Goal: Task Accomplishment & Management: Manage account settings

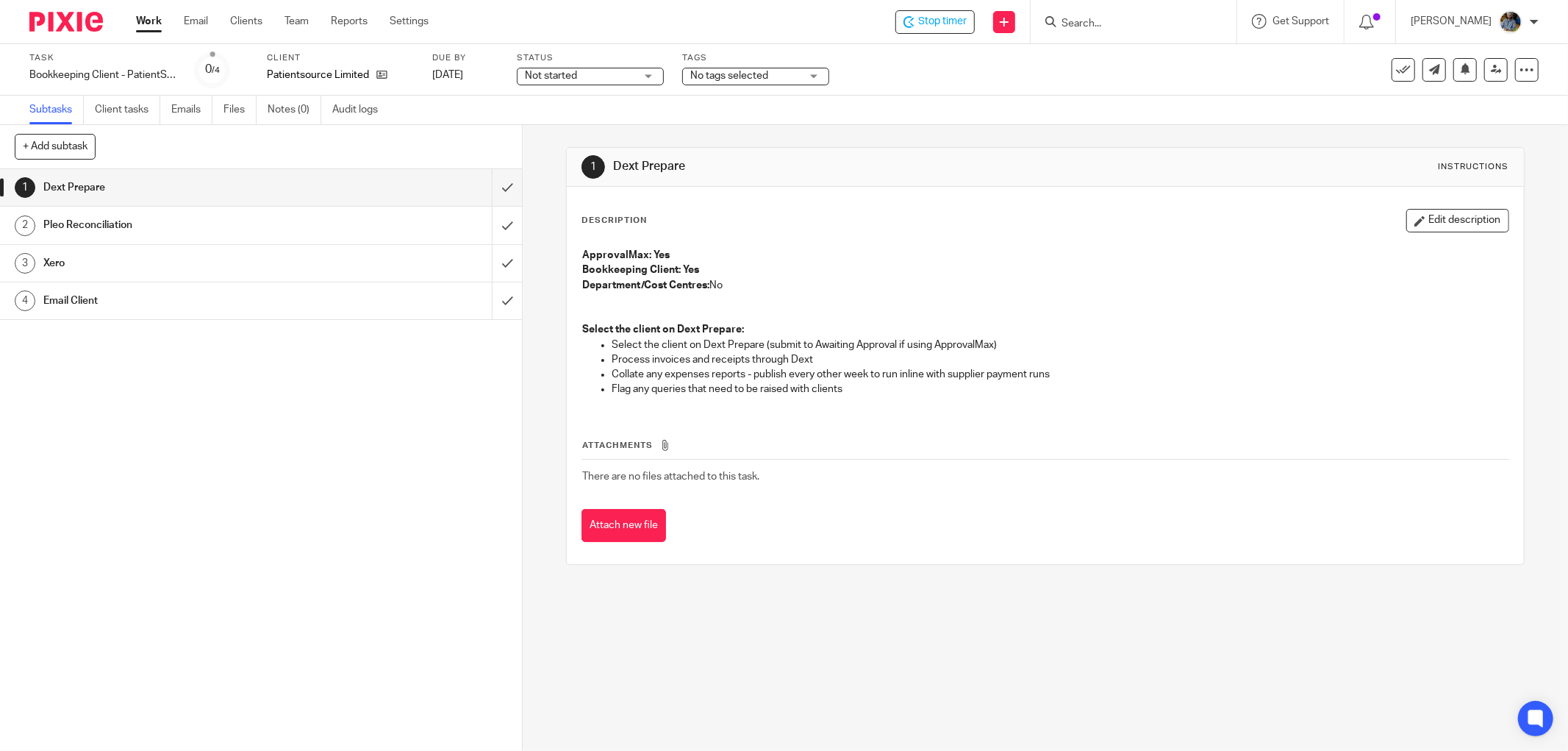
click at [813, 261] on p "ApprovalMax: Yes" at bounding box center [1045, 256] width 926 height 15
drag, startPoint x: 489, startPoint y: 186, endPoint x: 489, endPoint y: 226, distance: 40.0
click at [489, 186] on input "submit" at bounding box center [261, 187] width 522 height 36
click at [489, 225] on input "submit" at bounding box center [261, 224] width 522 height 36
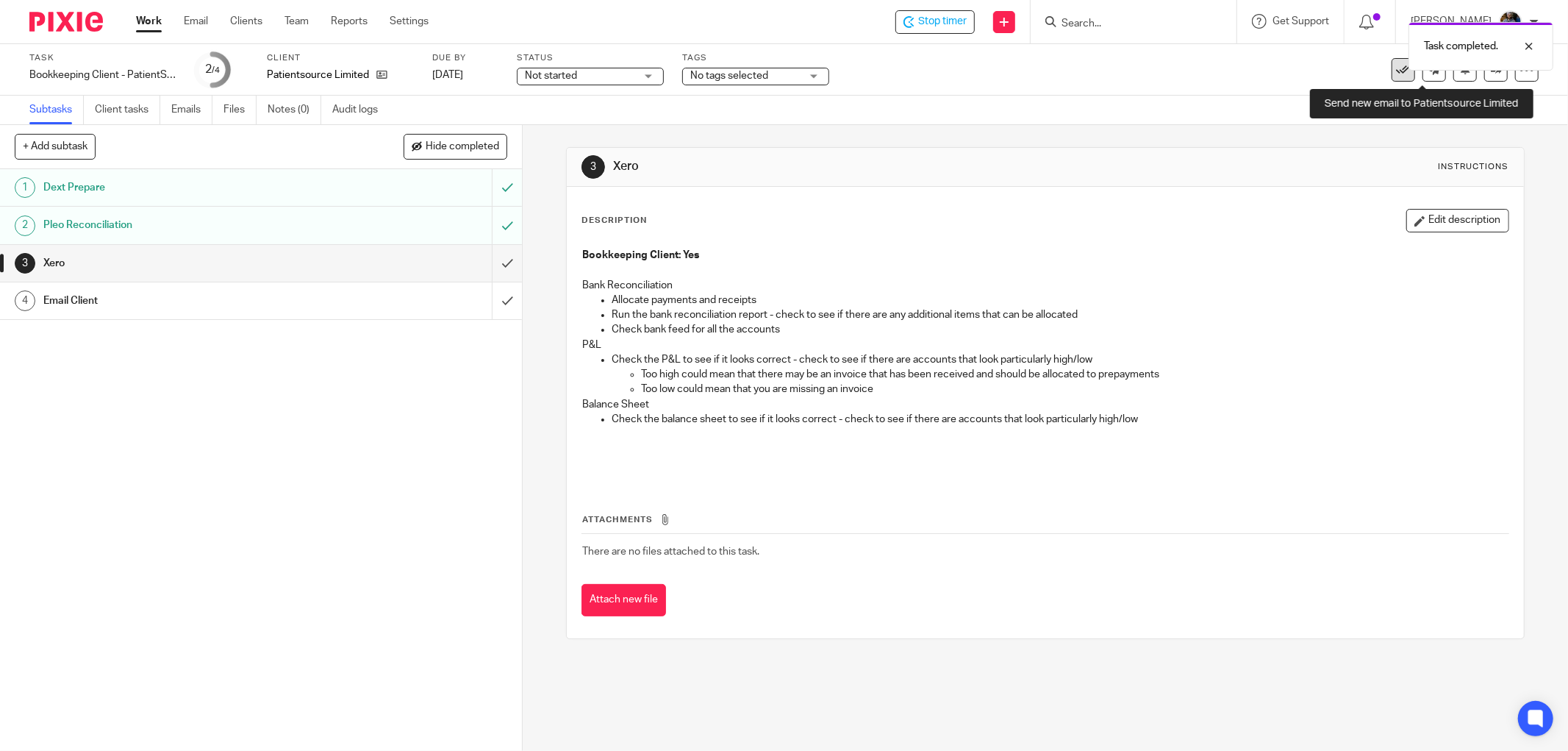
click at [1396, 74] on icon at bounding box center [1403, 70] width 15 height 15
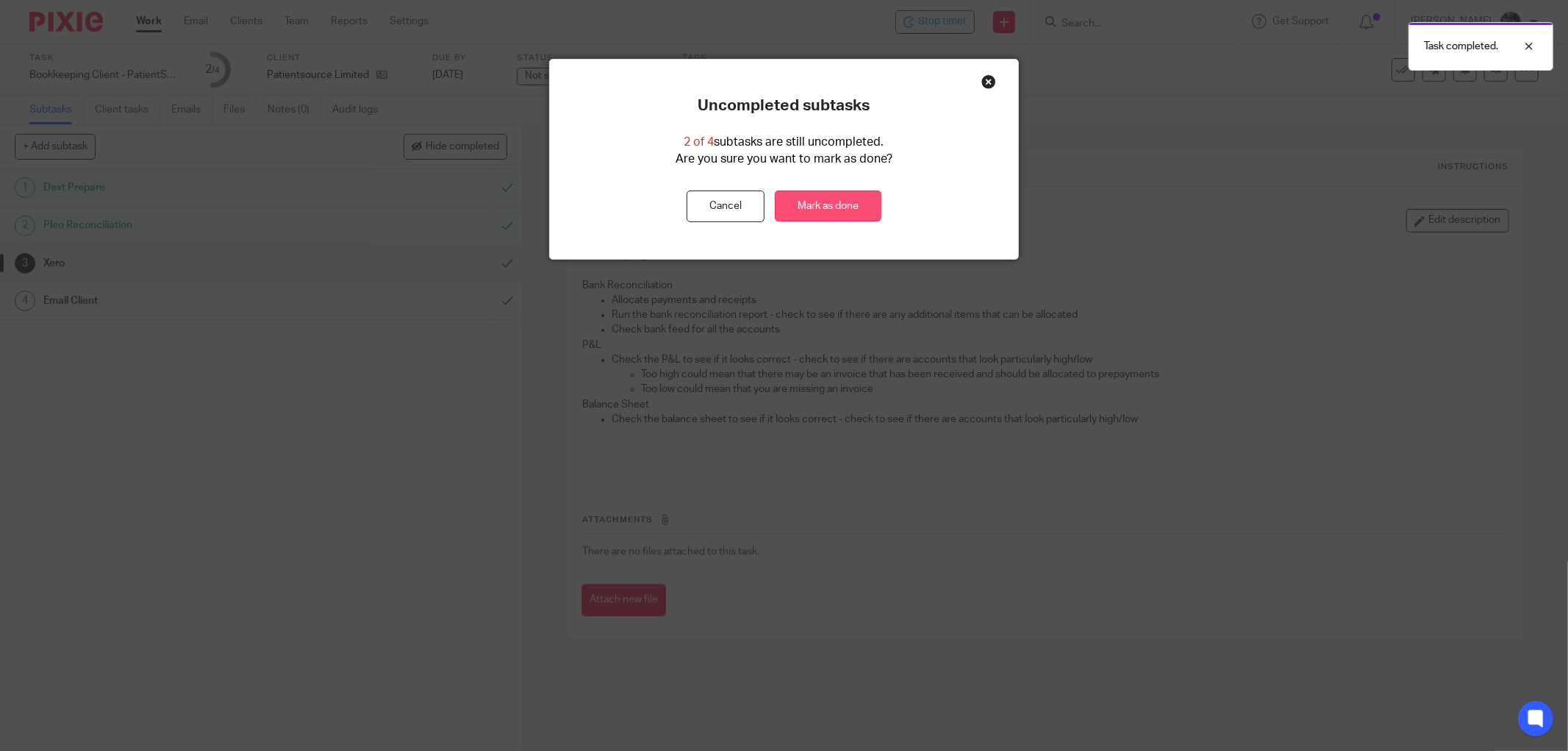
click at [819, 197] on link "Mark as done" at bounding box center [828, 206] width 107 height 32
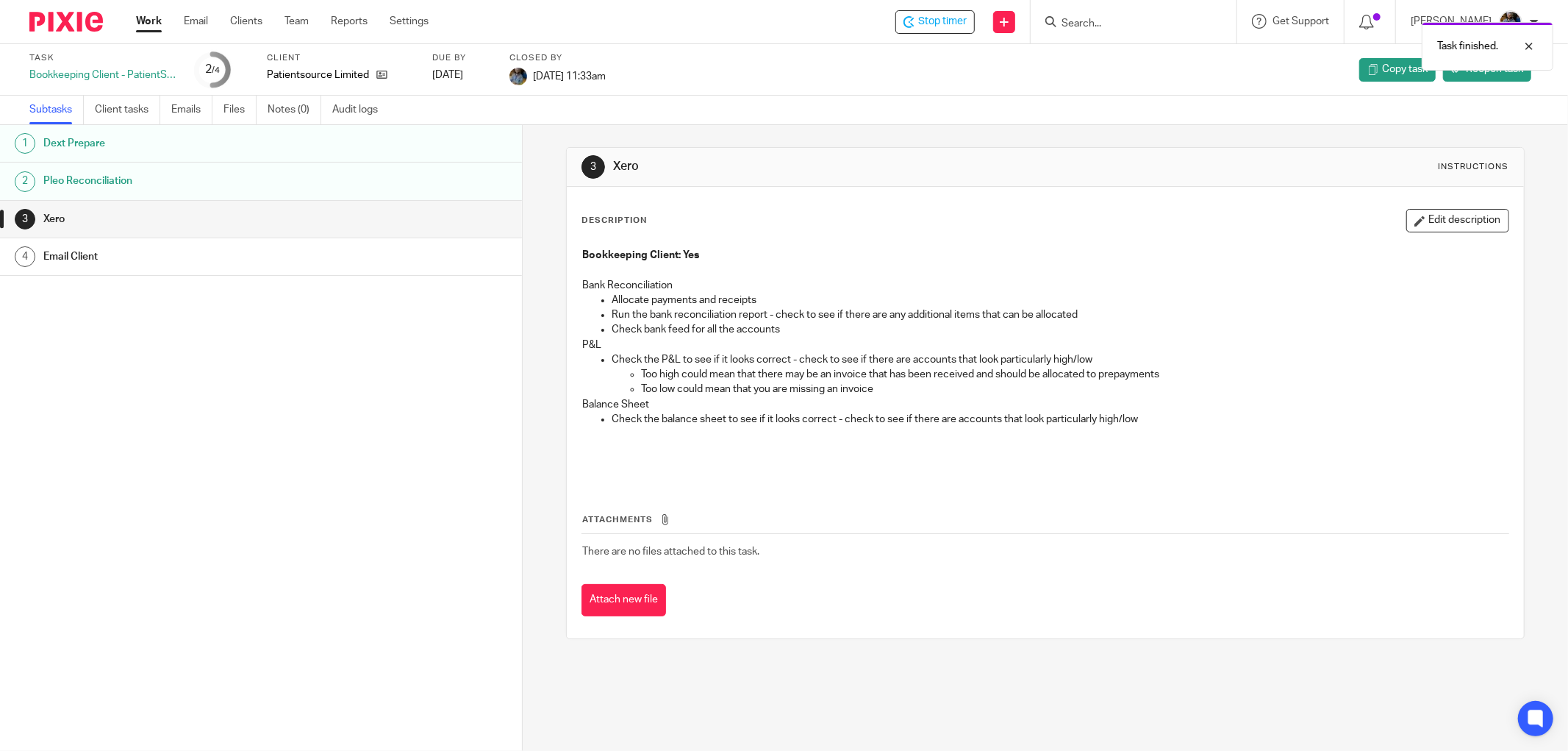
click at [1047, 275] on p at bounding box center [1045, 270] width 926 height 15
click at [928, 13] on div "Stop timer" at bounding box center [935, 22] width 79 height 24
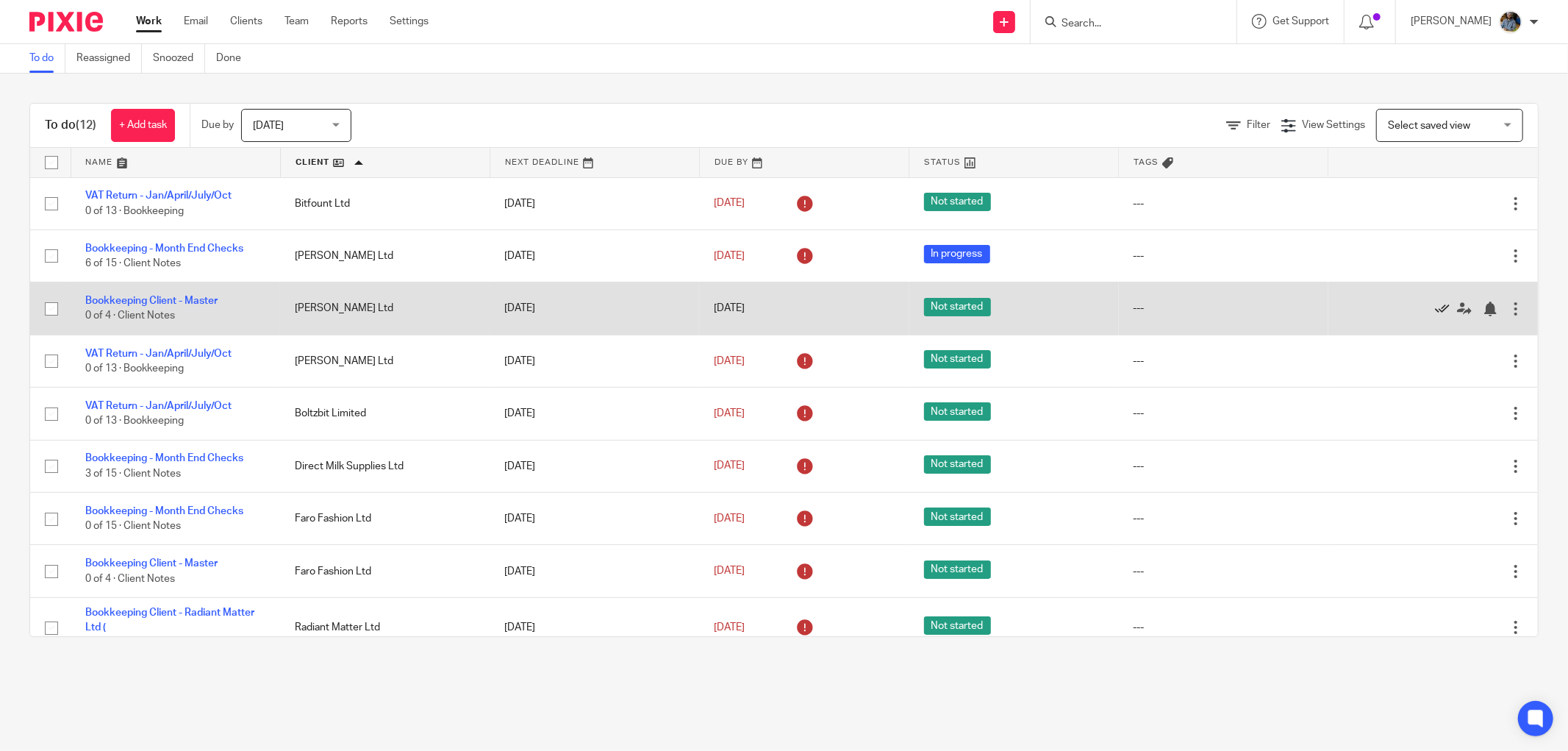
click at [1434, 311] on icon at bounding box center [1442, 309] width 15 height 15
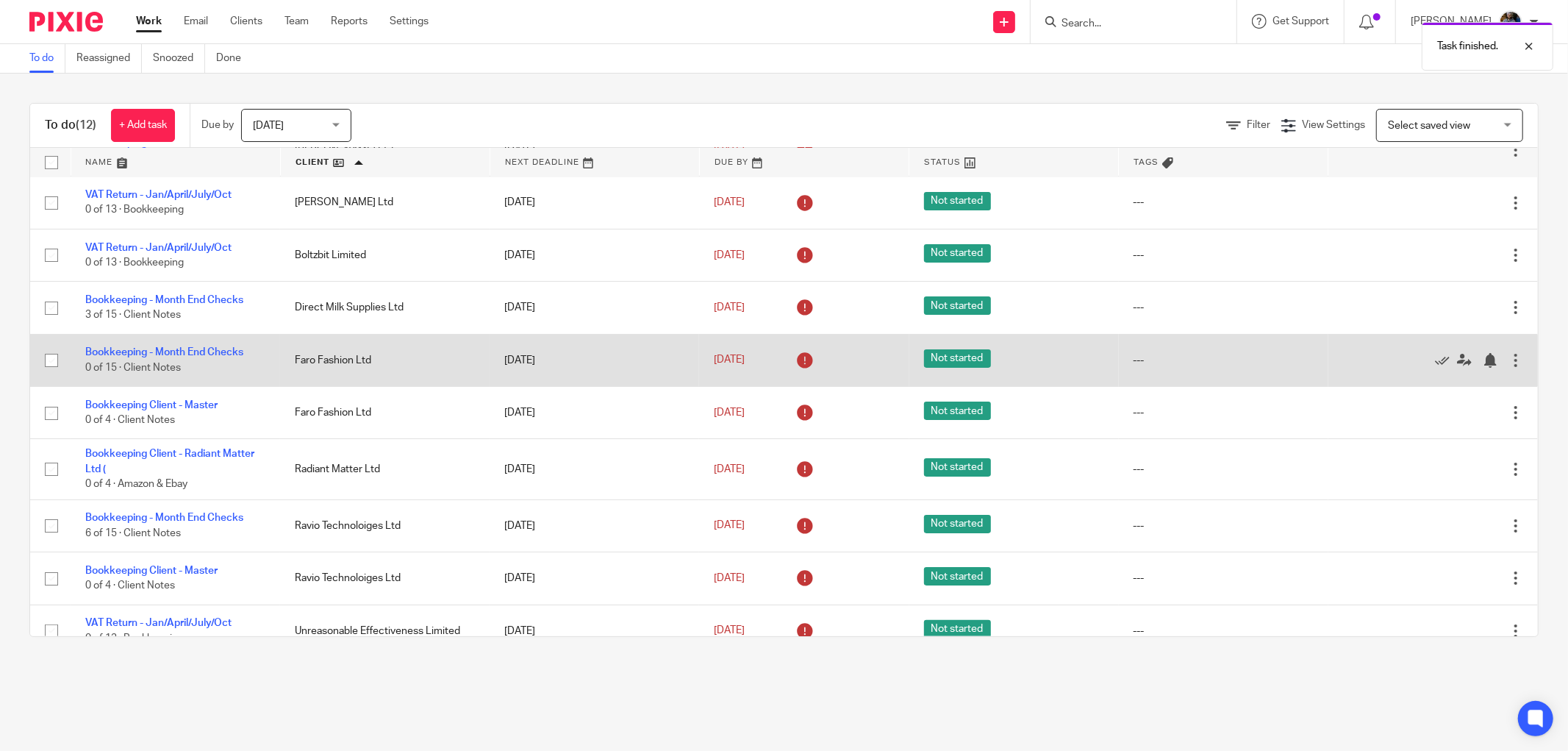
scroll to position [131, 0]
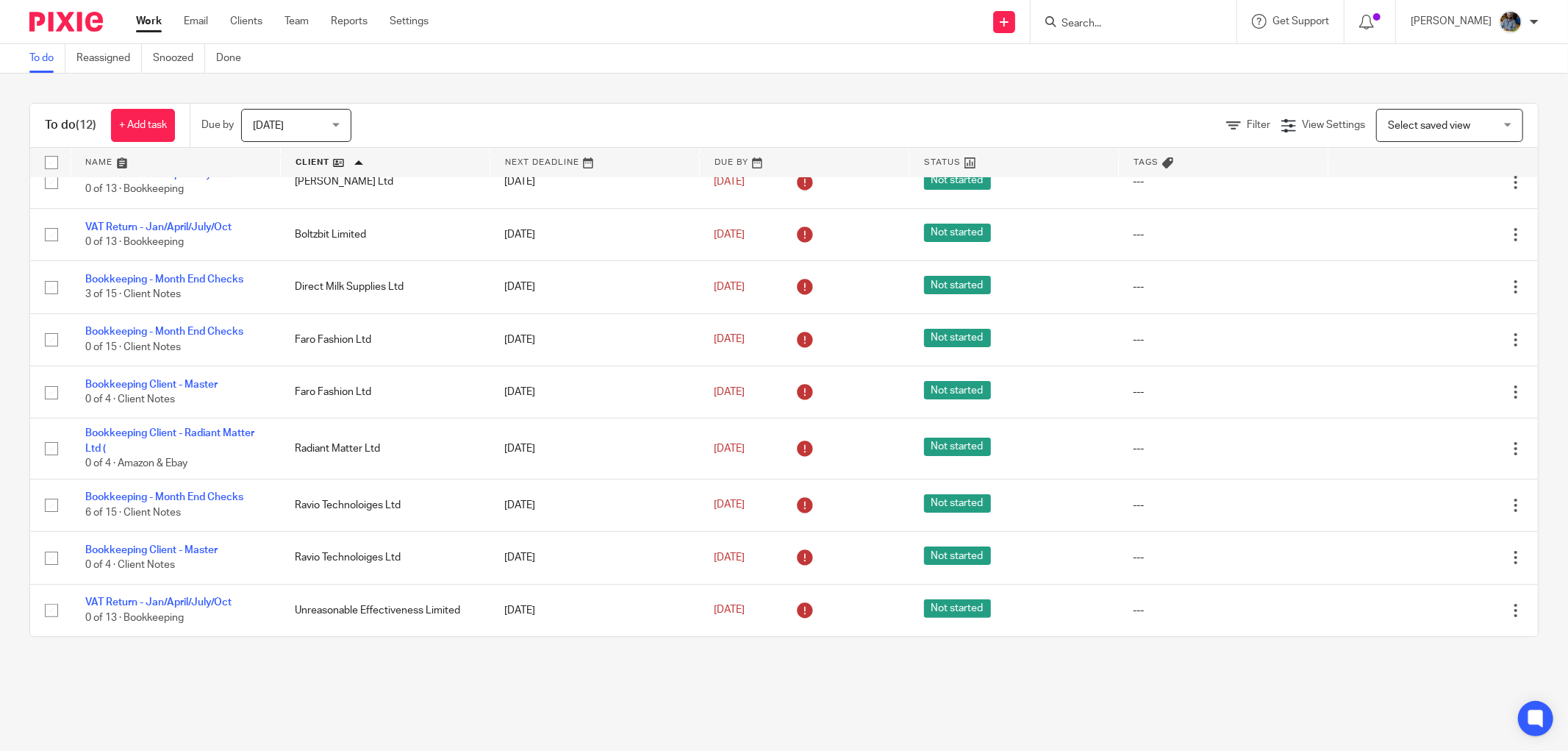
drag, startPoint x: 656, startPoint y: 100, endPoint x: 581, endPoint y: 4, distance: 121.8
click at [636, 88] on div "To do (12) + Add task Due by Today Today Today Tomorrow This week Next week Thi…" at bounding box center [784, 370] width 1568 height 593
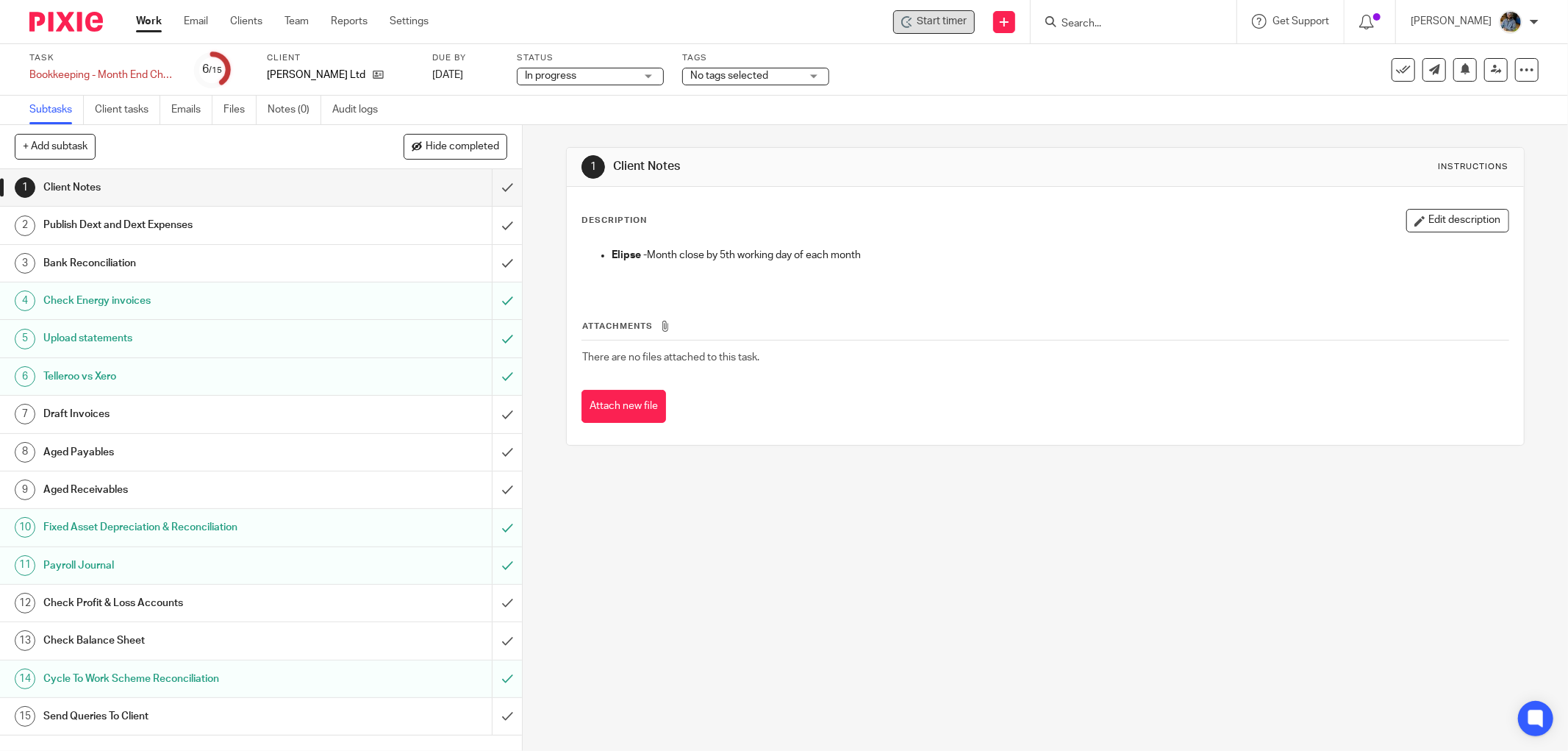
click at [913, 19] on icon at bounding box center [907, 22] width 12 height 12
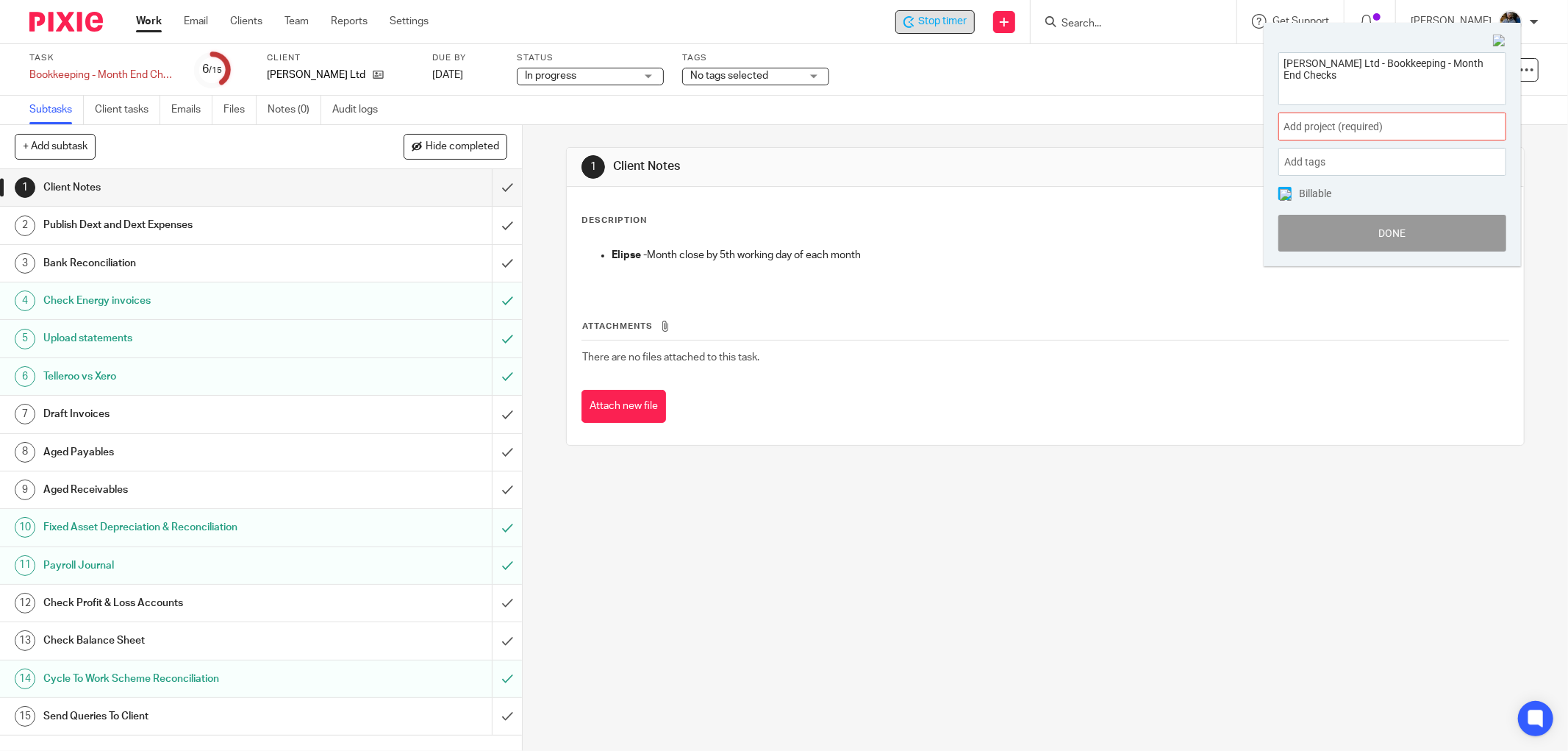
drag, startPoint x: 1241, startPoint y: 178, endPoint x: 1415, endPoint y: 120, distance: 183.4
click at [1415, 120] on span "Add project (required) :" at bounding box center [1375, 126] width 185 height 16
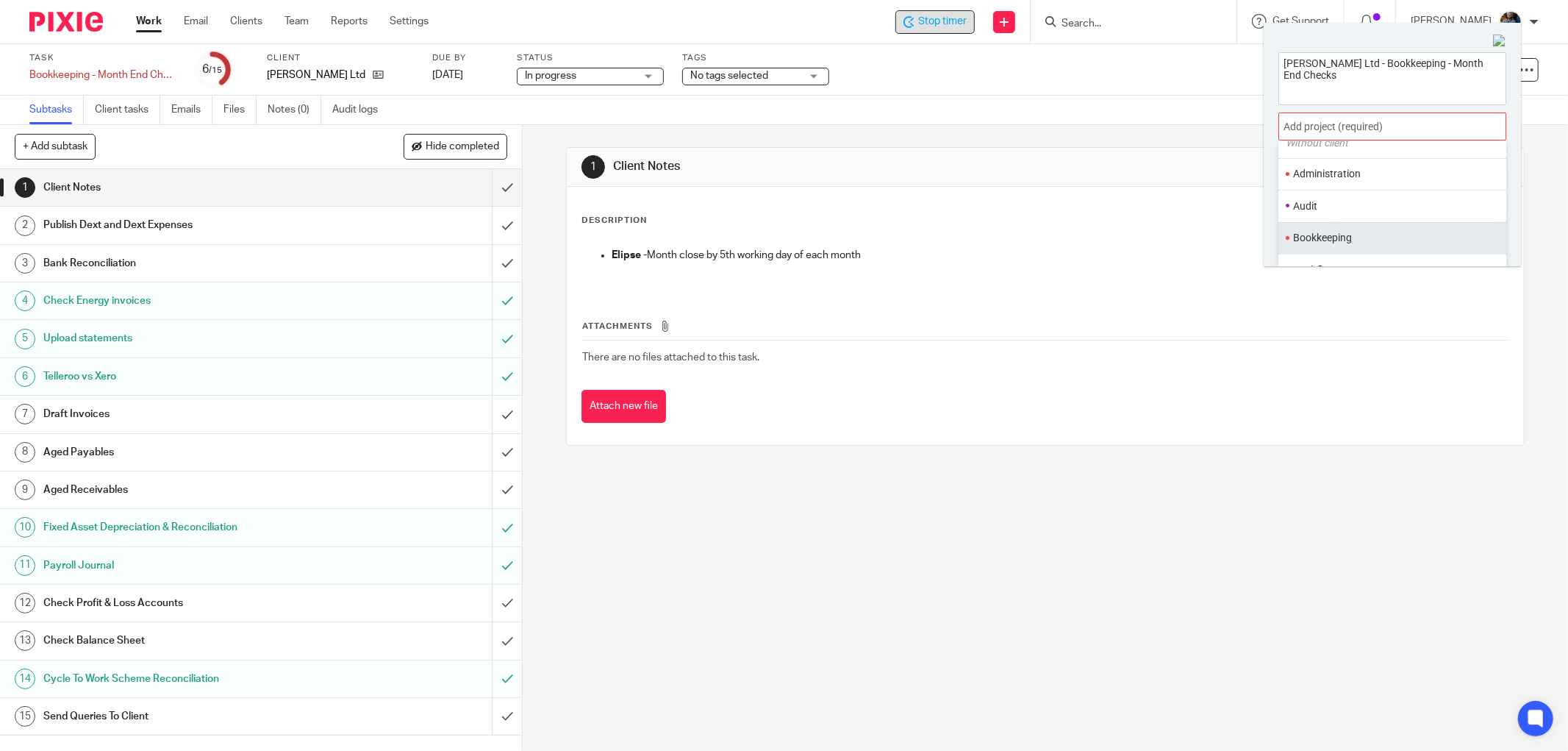
scroll to position [82, 0]
click at [1348, 212] on li "Bookkeeping" at bounding box center [1388, 217] width 192 height 16
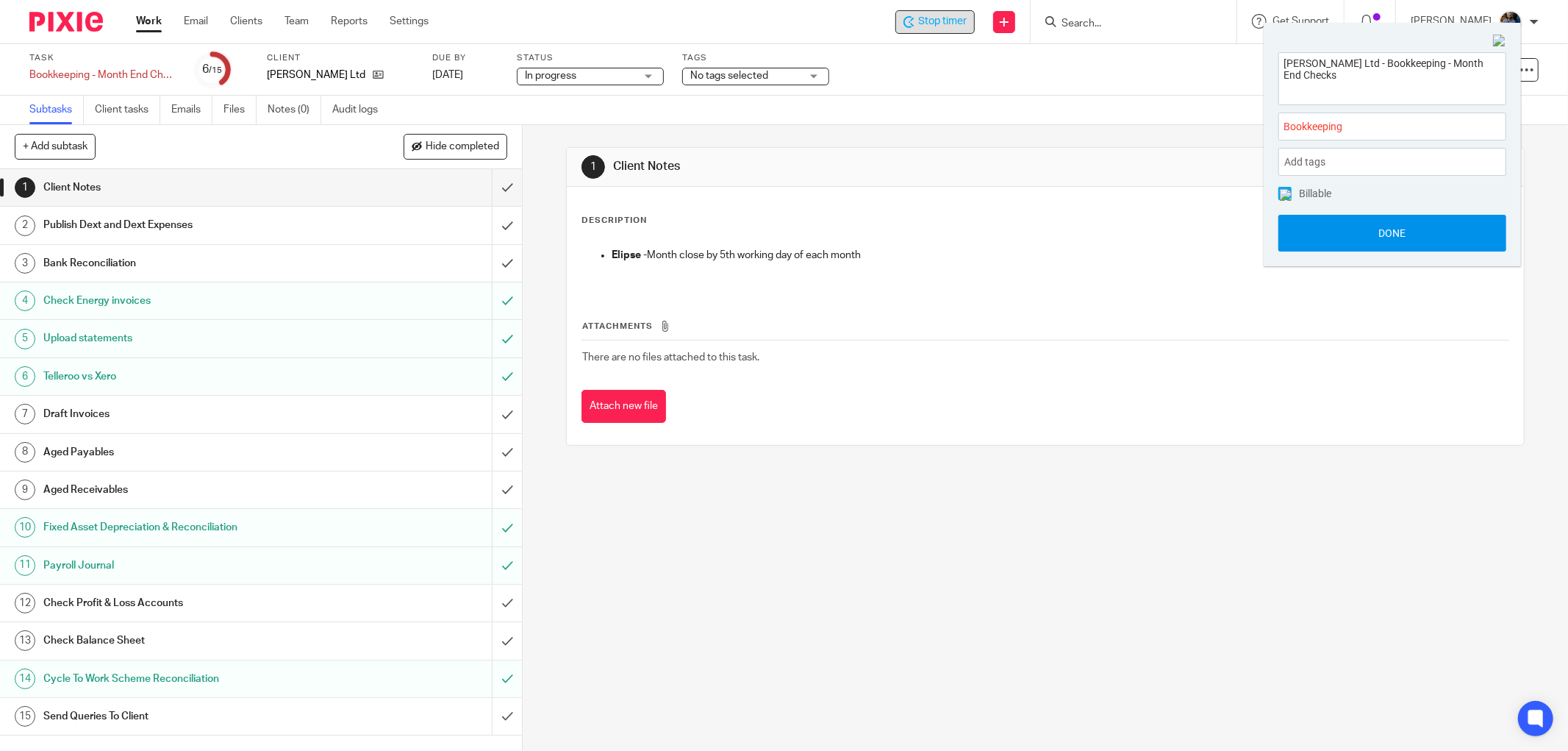
drag, startPoint x: 1399, startPoint y: 239, endPoint x: 1143, endPoint y: 246, distance: 256.1
click at [1399, 240] on button "Done" at bounding box center [1392, 233] width 228 height 36
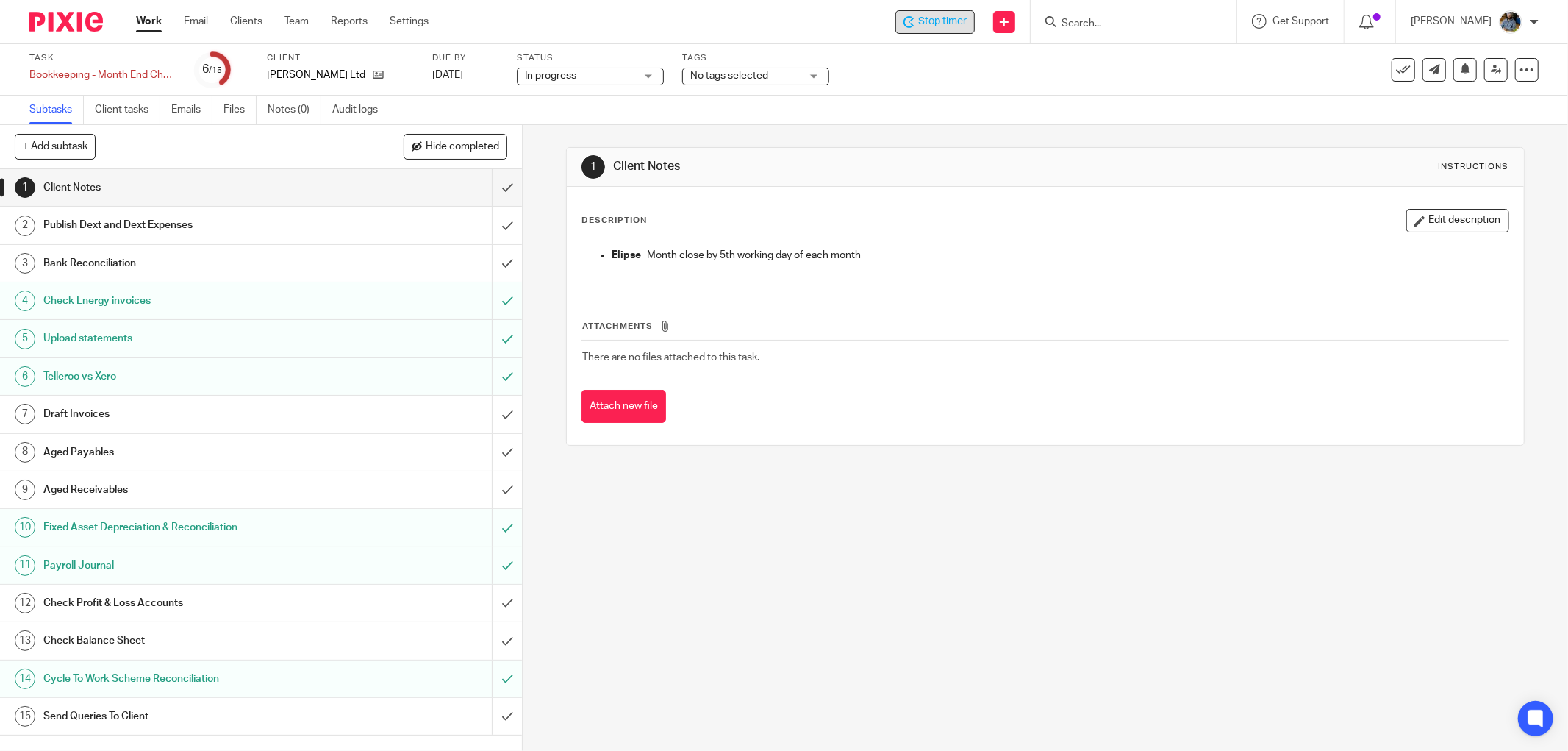
drag, startPoint x: 1169, startPoint y: 532, endPoint x: 1094, endPoint y: 118, distance: 420.7
click at [1166, 524] on div "1 Client Notes Instructions Description Edit description Elipse - Month close b…" at bounding box center [1045, 438] width 1045 height 625
